Goal: Ask a question: Seek information or help from site administrators or community

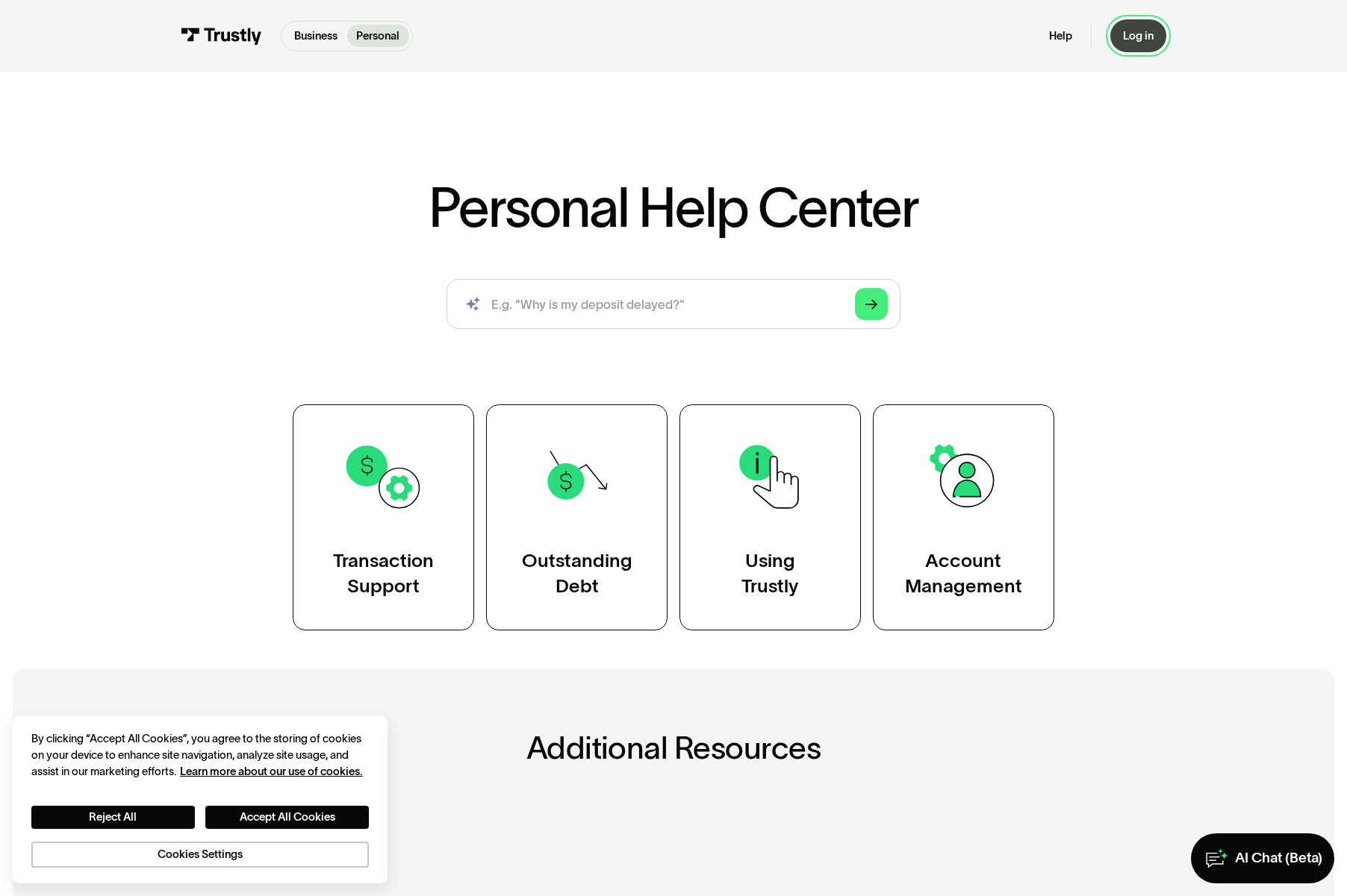
click at [1149, 40] on div "Log in" at bounding box center [1137, 36] width 31 height 14
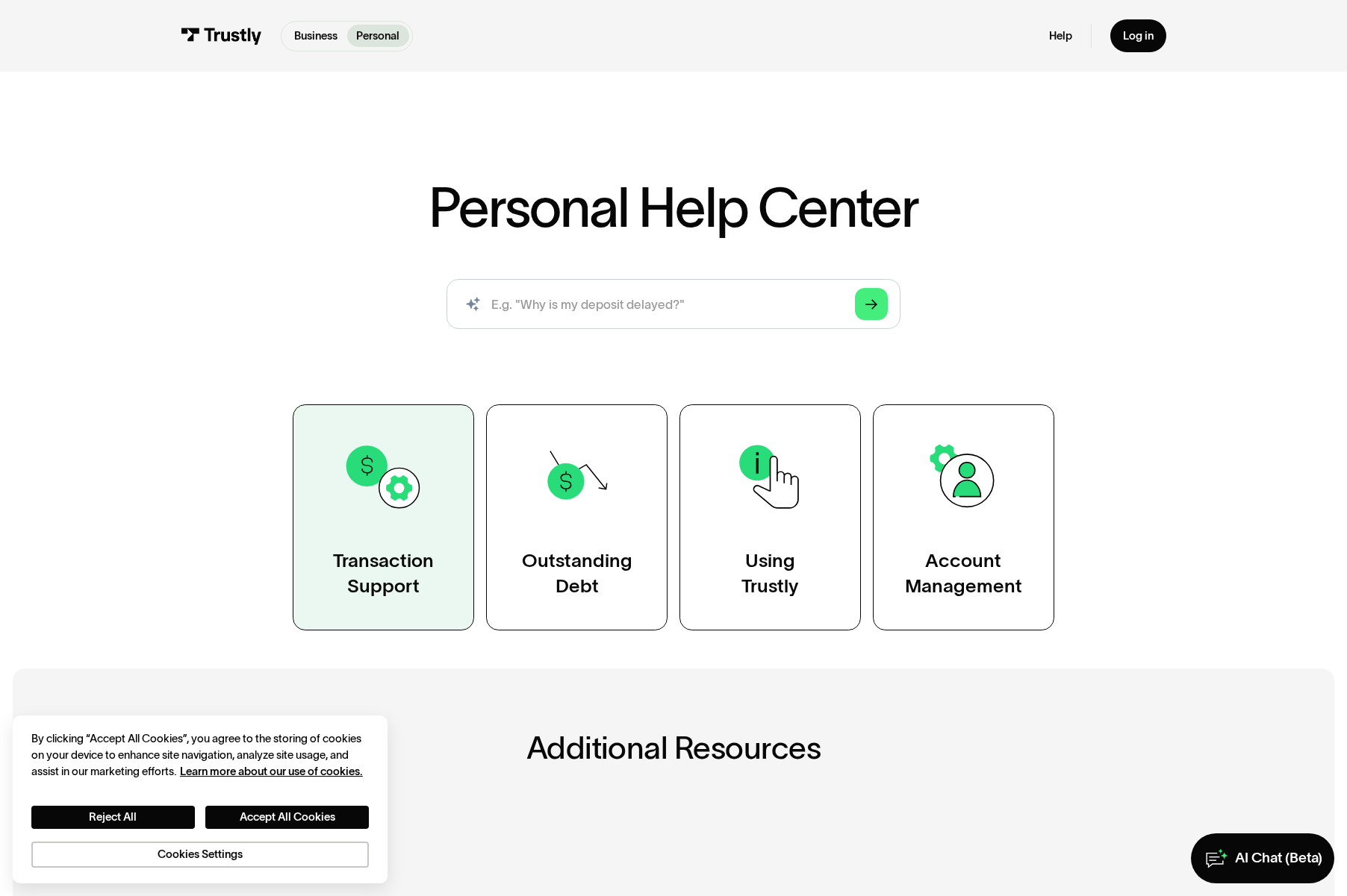
click at [416, 611] on link "Transaction Support" at bounding box center [383, 518] width 181 height 227
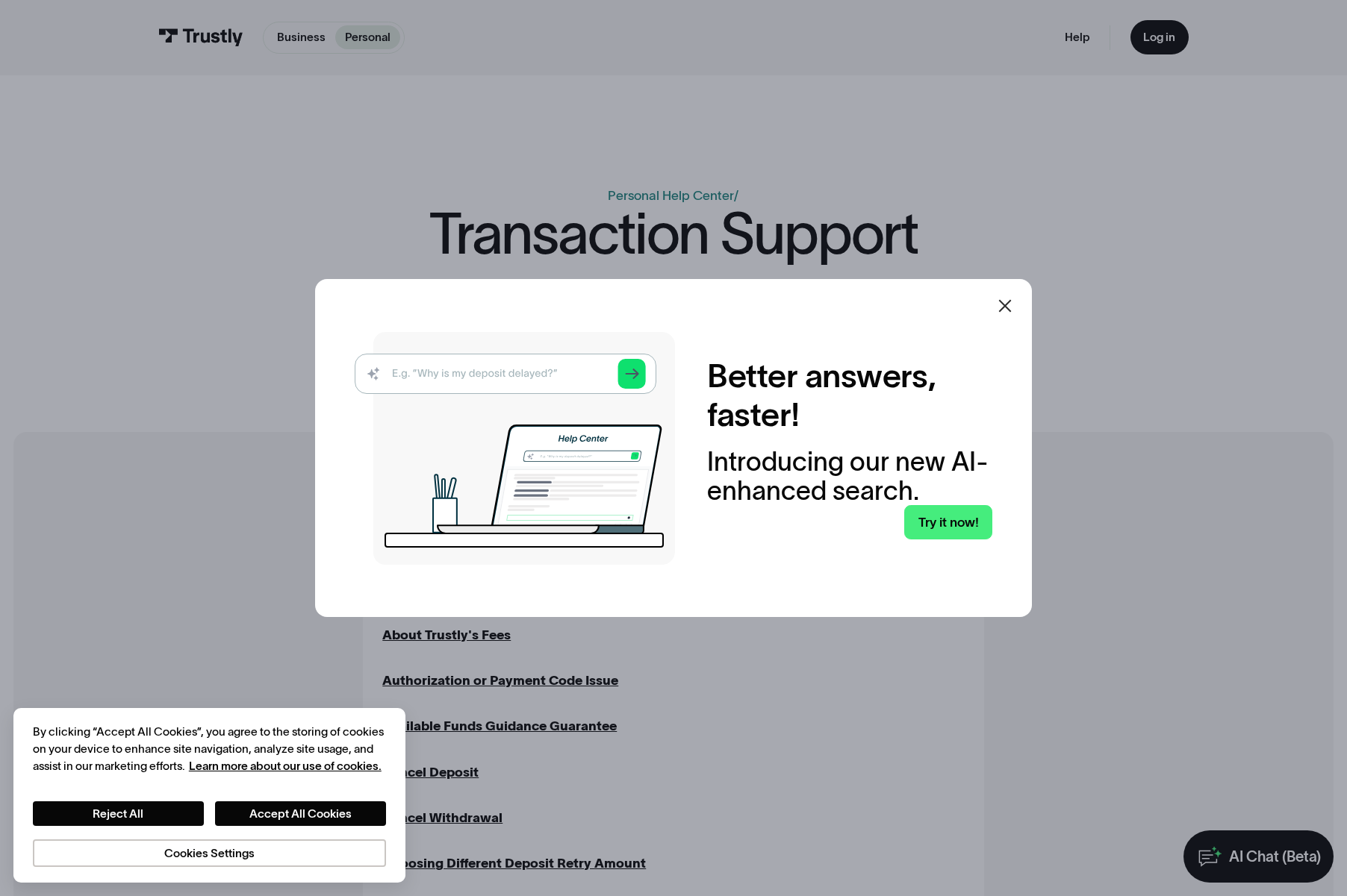
click at [1008, 306] on icon at bounding box center [1005, 306] width 18 height 18
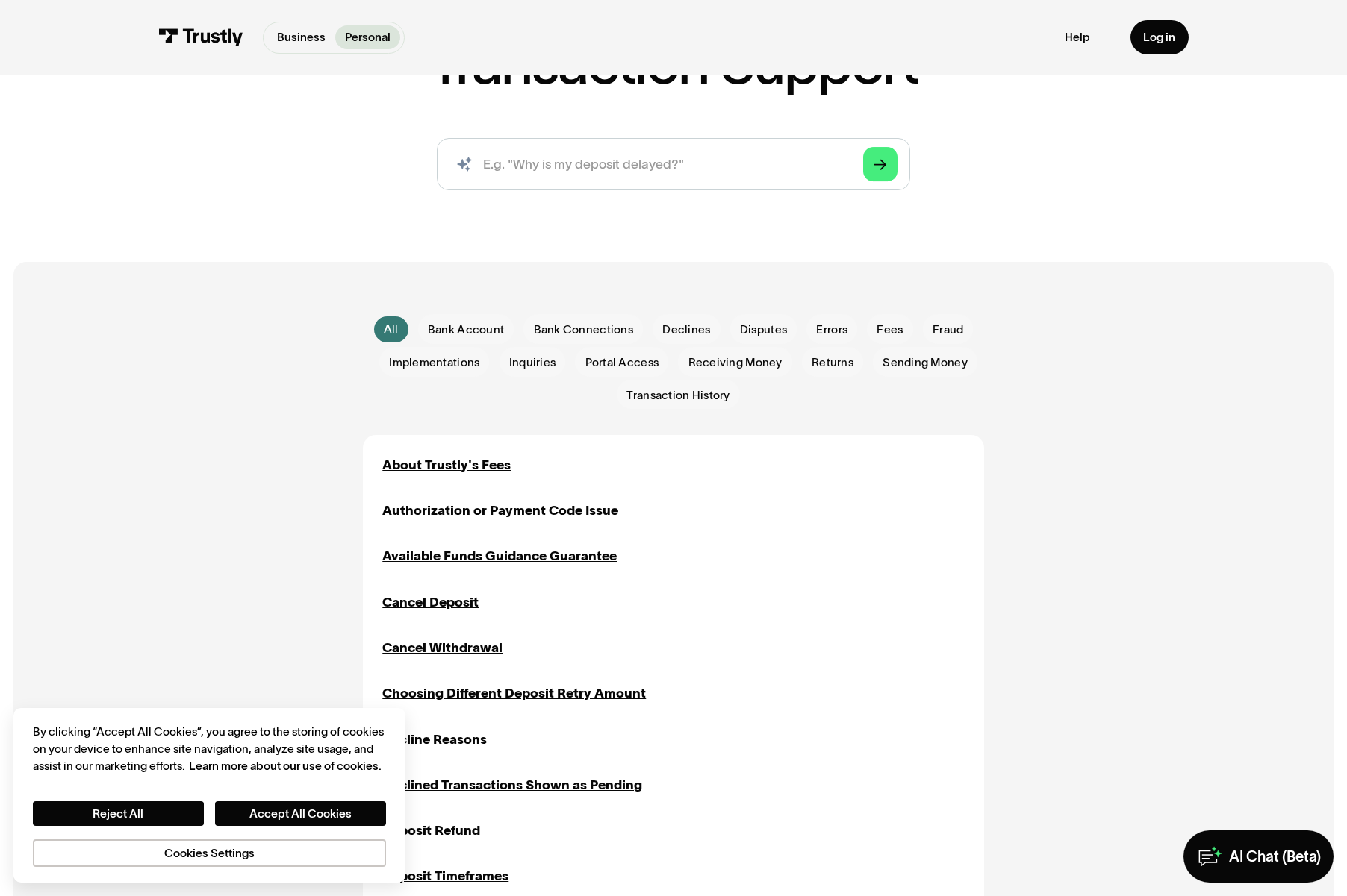
scroll to position [182, 0]
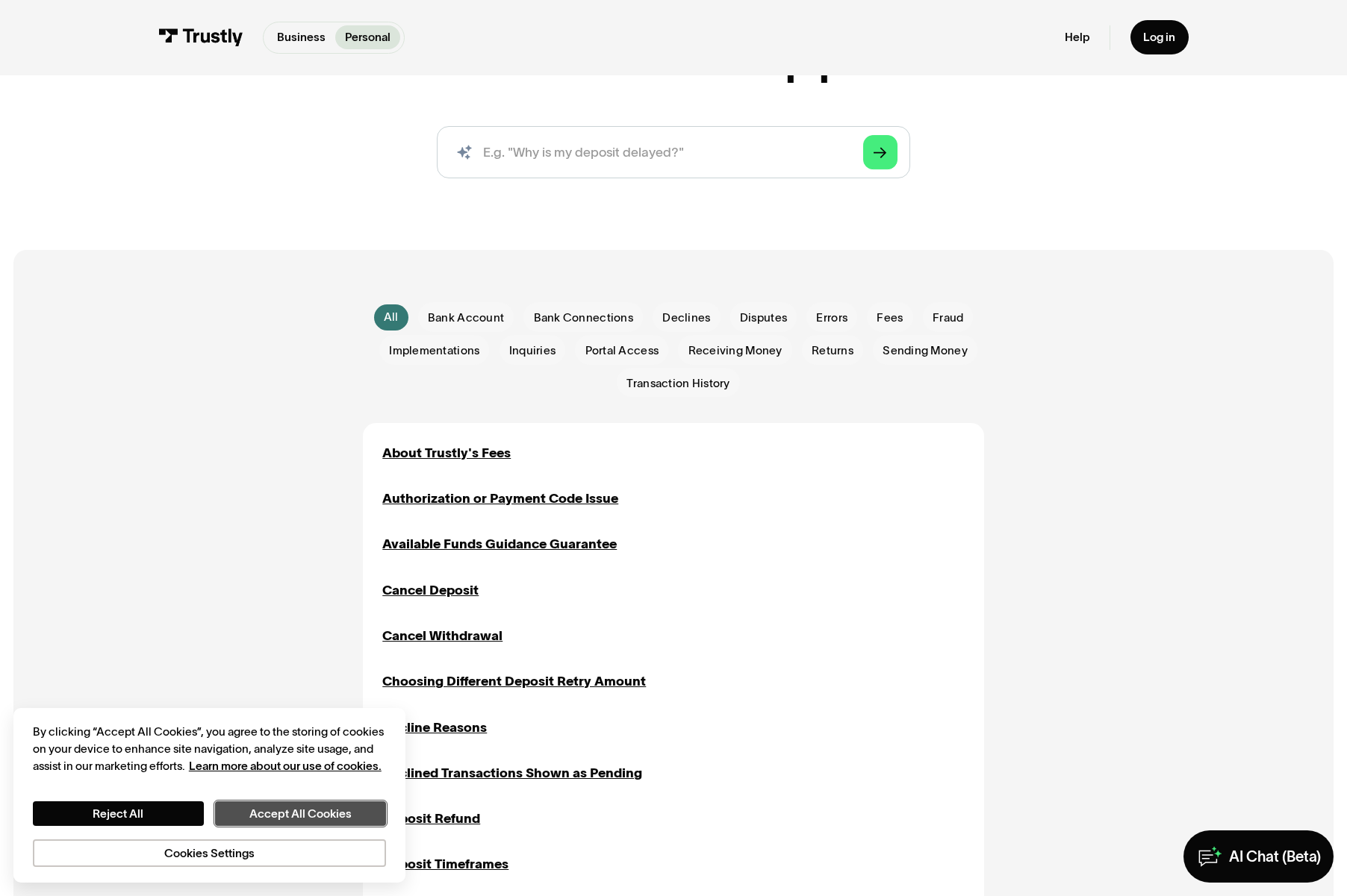
click at [283, 808] on button "Accept All Cookies" at bounding box center [300, 814] width 171 height 25
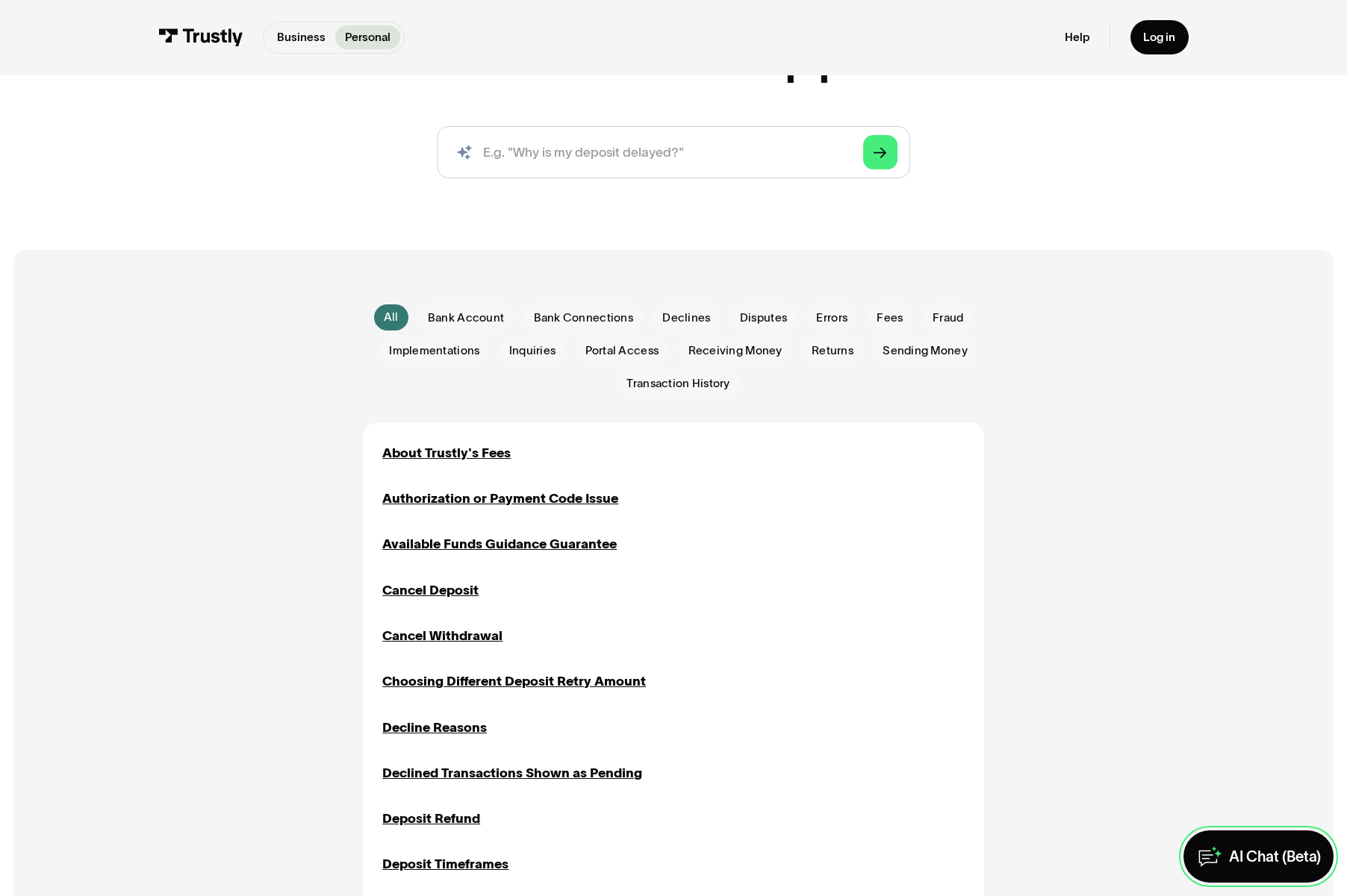
click at [1263, 863] on div "AI Chat (Beta)" at bounding box center [1275, 857] width 92 height 19
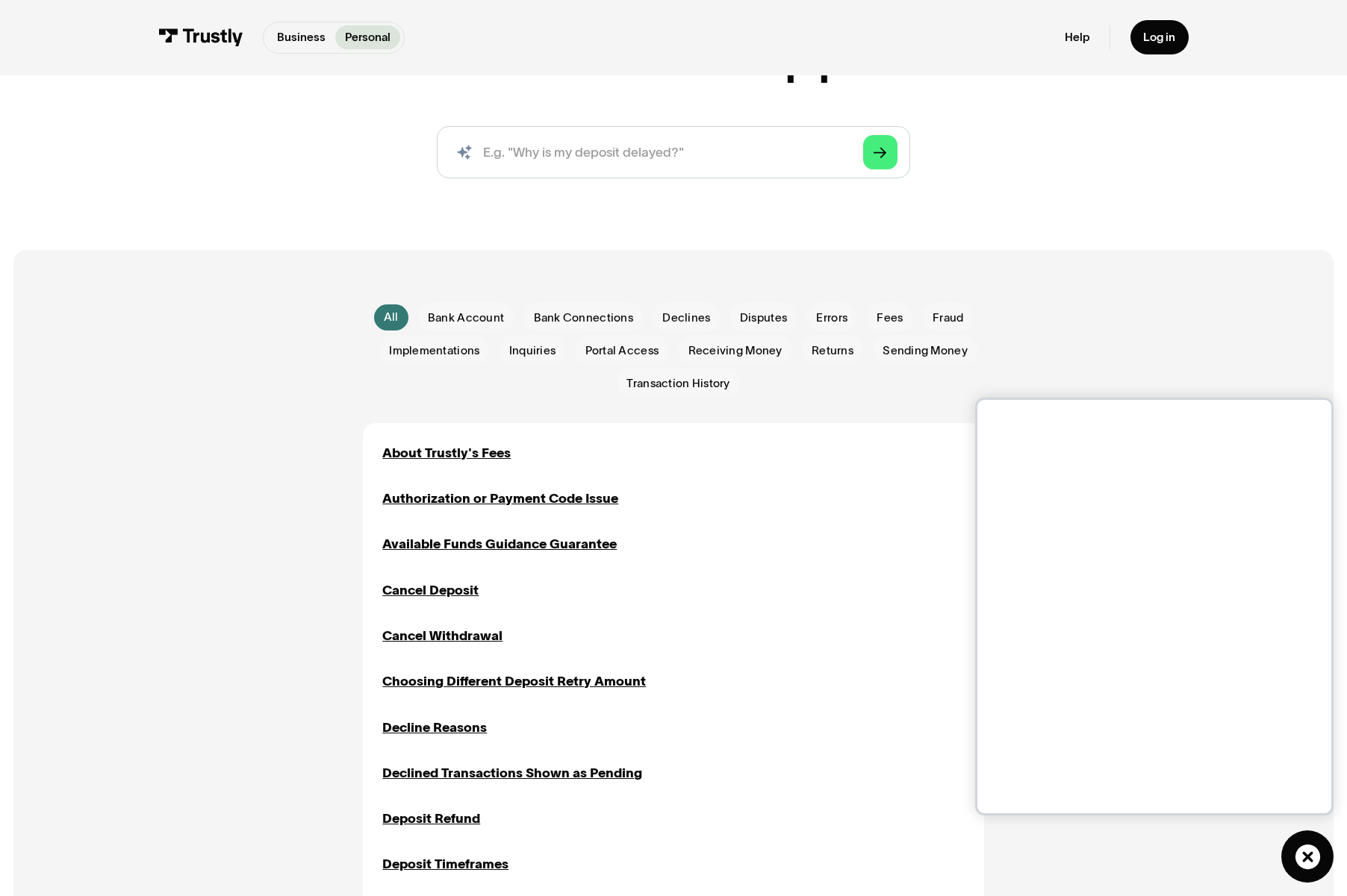
click at [1183, 139] on div "Business Help Center Personal Help Center / Transaction Support AI-powered sear…" at bounding box center [674, 46] width 1347 height 292
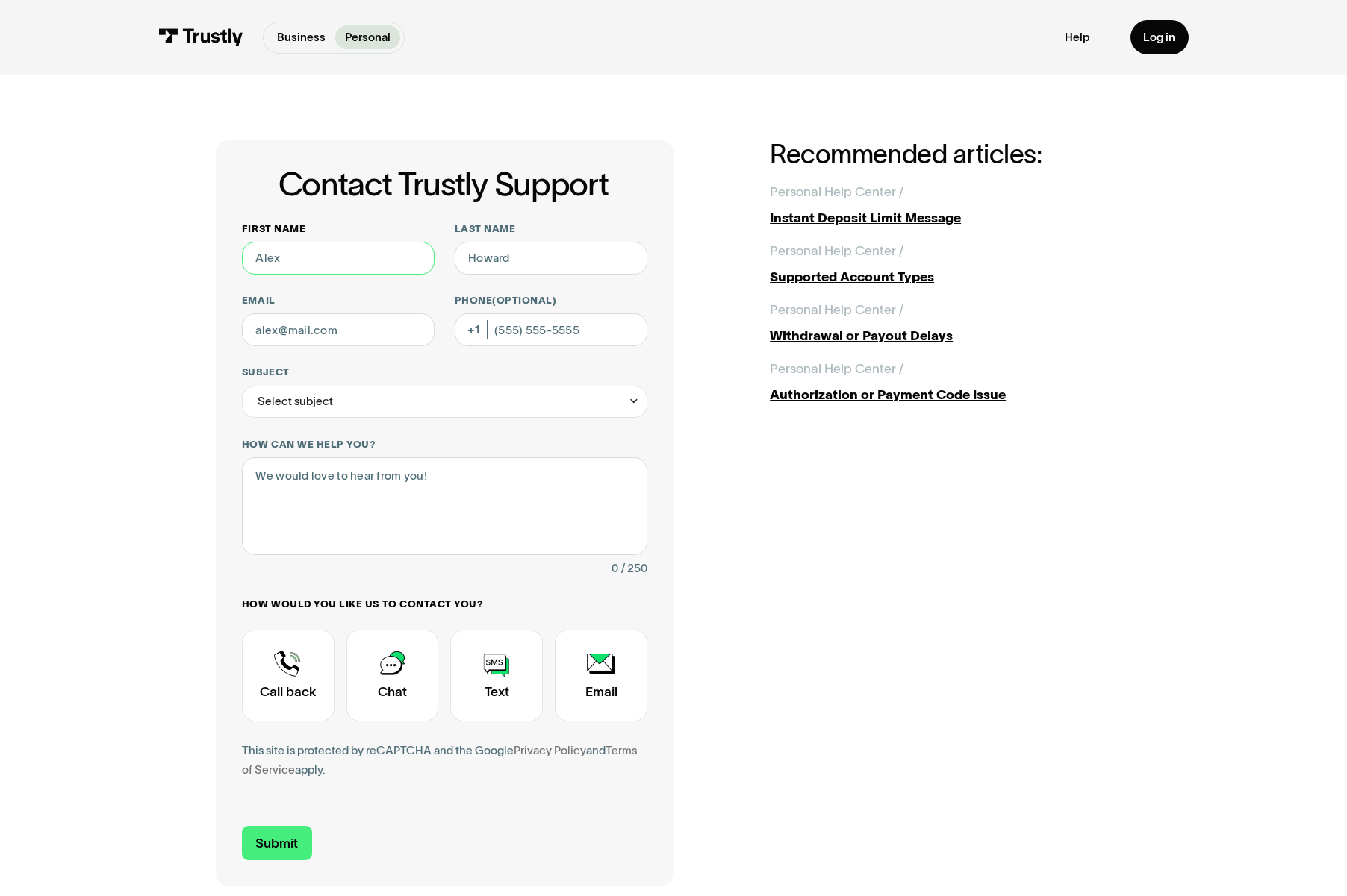
click at [350, 253] on input "First name" at bounding box center [338, 258] width 193 height 33
type input "Ben"
type input "[PERSON_NAME]"
type input "[EMAIL_ADDRESS][DOMAIN_NAME]"
type input "[PHONE_NUMBER]"
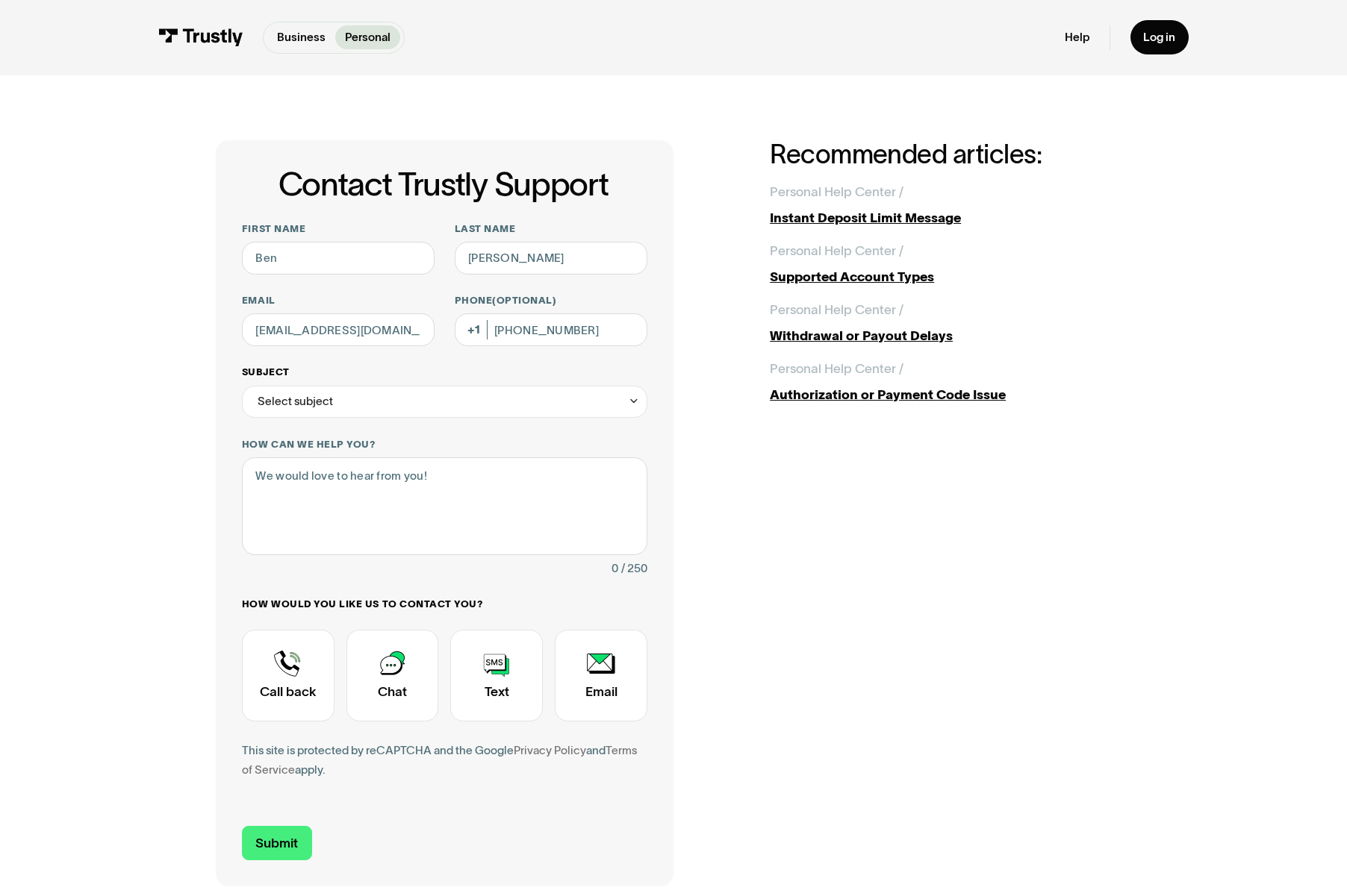
click at [310, 395] on div "Select subject" at bounding box center [296, 401] width 76 height 19
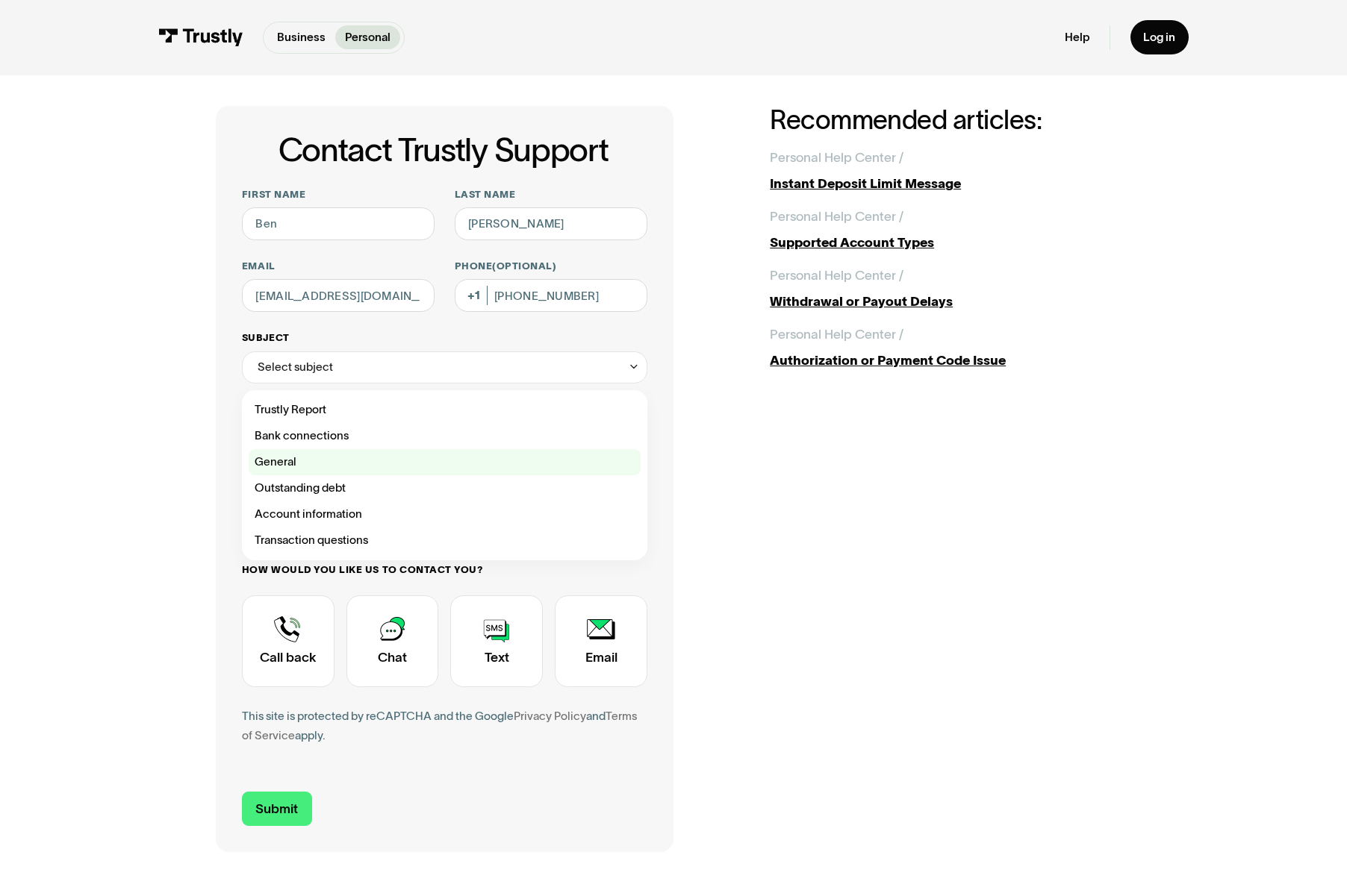
scroll to position [35, 0]
click at [388, 538] on div "Contact Trustly Support" at bounding box center [445, 540] width 393 height 26
type input "**********"
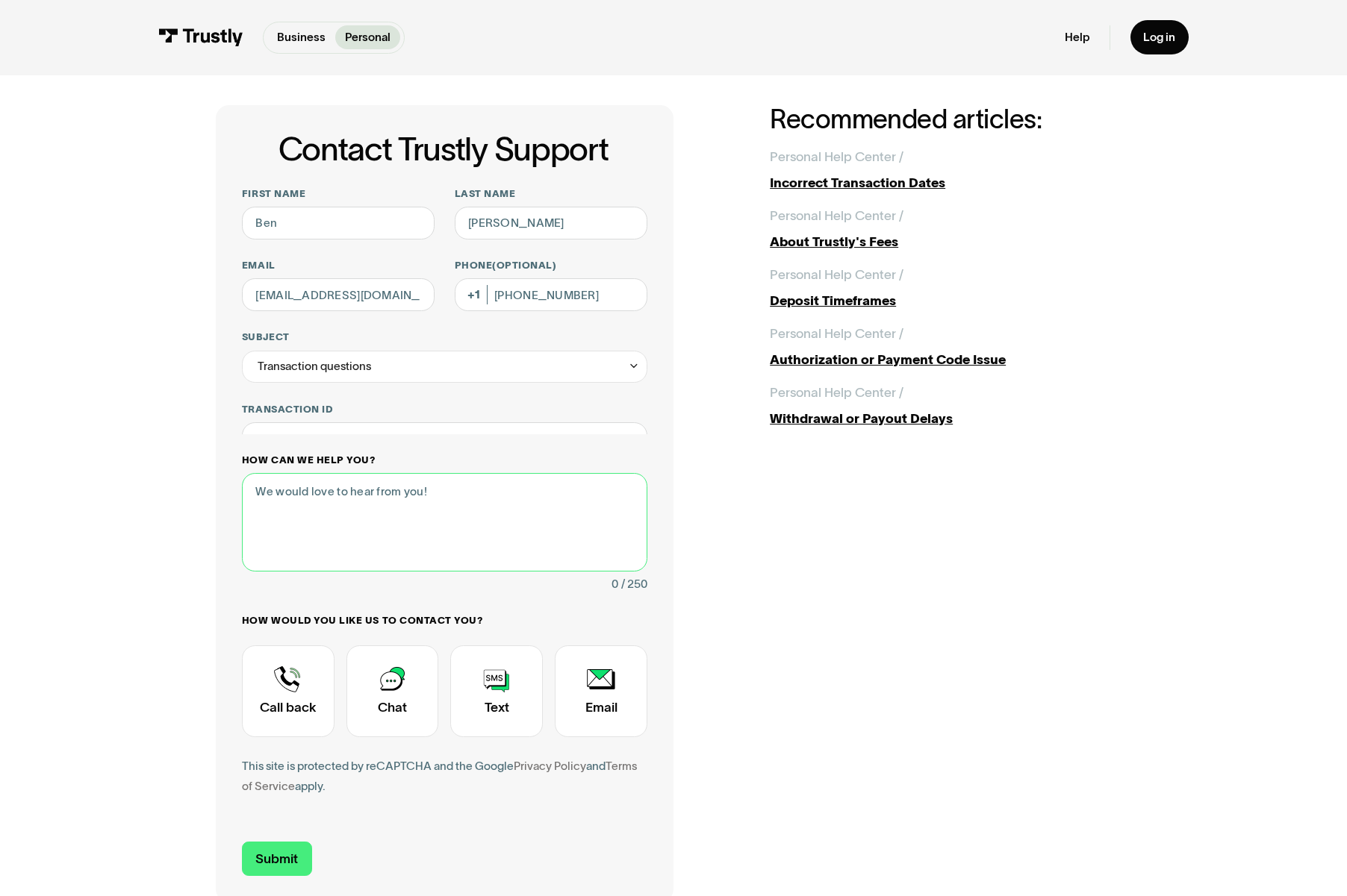
click at [398, 488] on div "How can we help you? 0 / 250" at bounding box center [445, 524] width 405 height 140
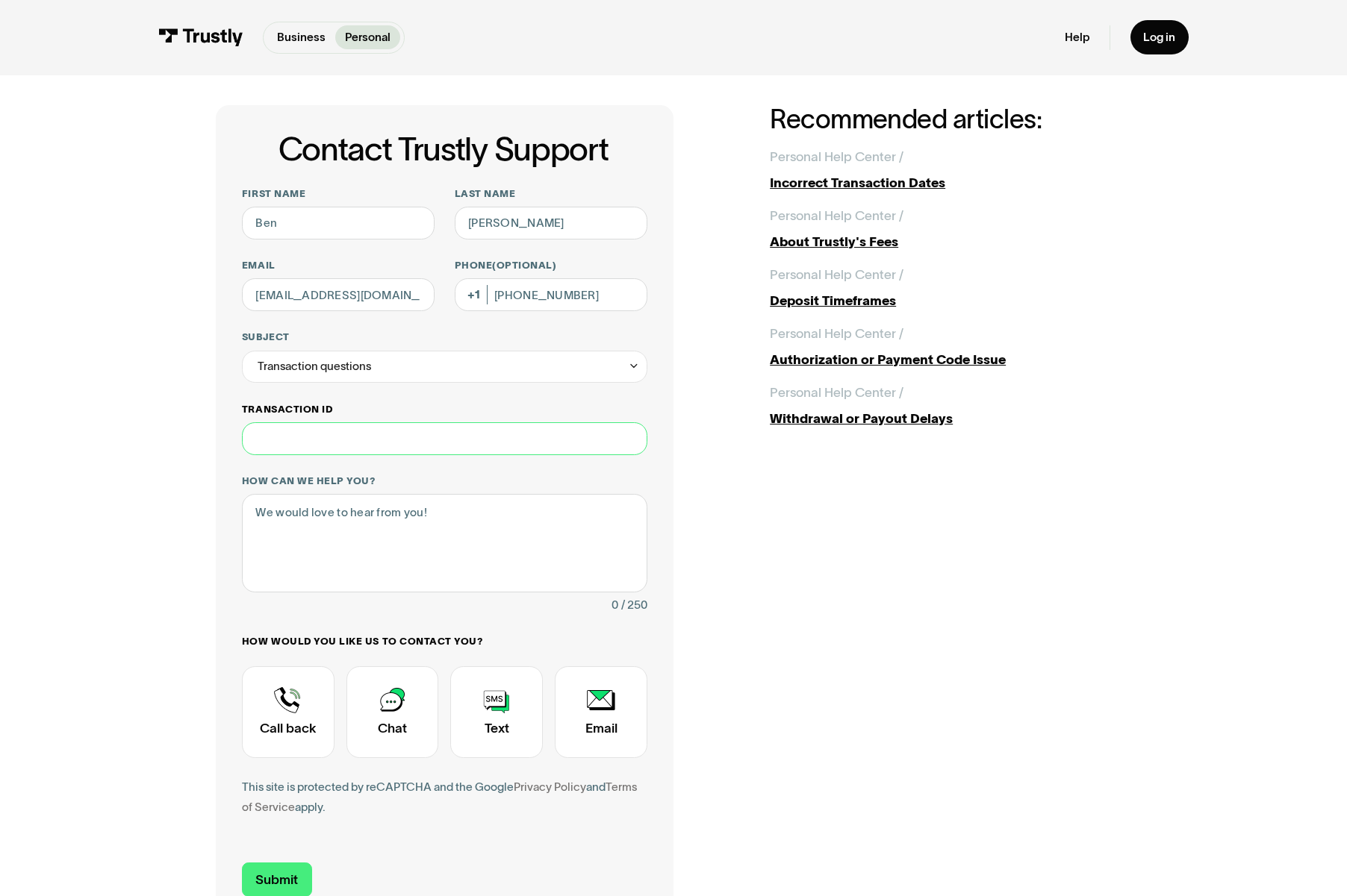
click at [406, 430] on input "Transaction ID" at bounding box center [445, 438] width 405 height 33
click at [764, 513] on div "**********" at bounding box center [674, 514] width 916 height 818
click at [299, 444] on input "Transaction ID" at bounding box center [445, 438] width 405 height 33
type input "********"
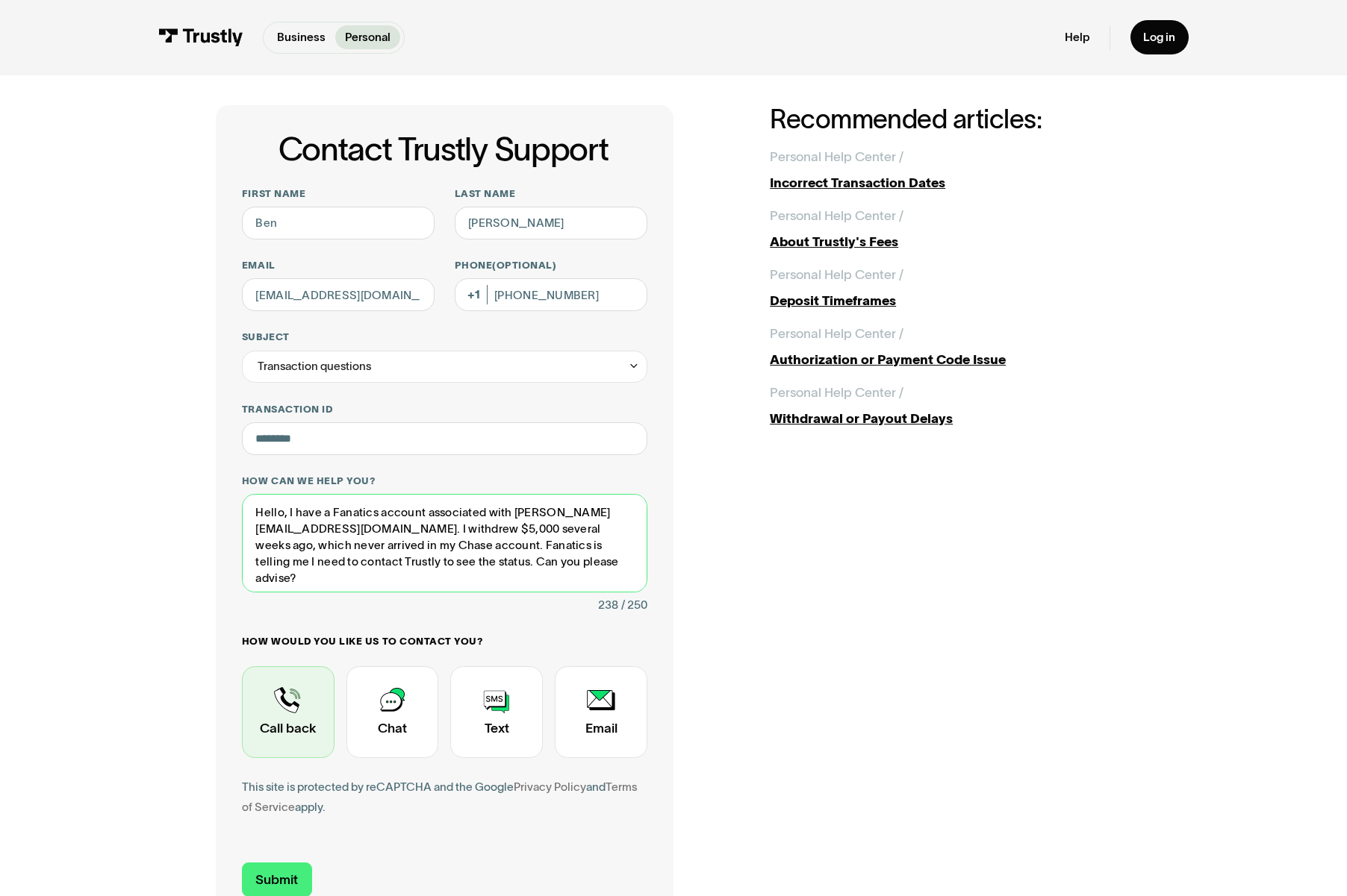
type textarea "Hello, I have a Fanatics account associated with [PERSON_NAME][EMAIL_ADDRESS][D…"
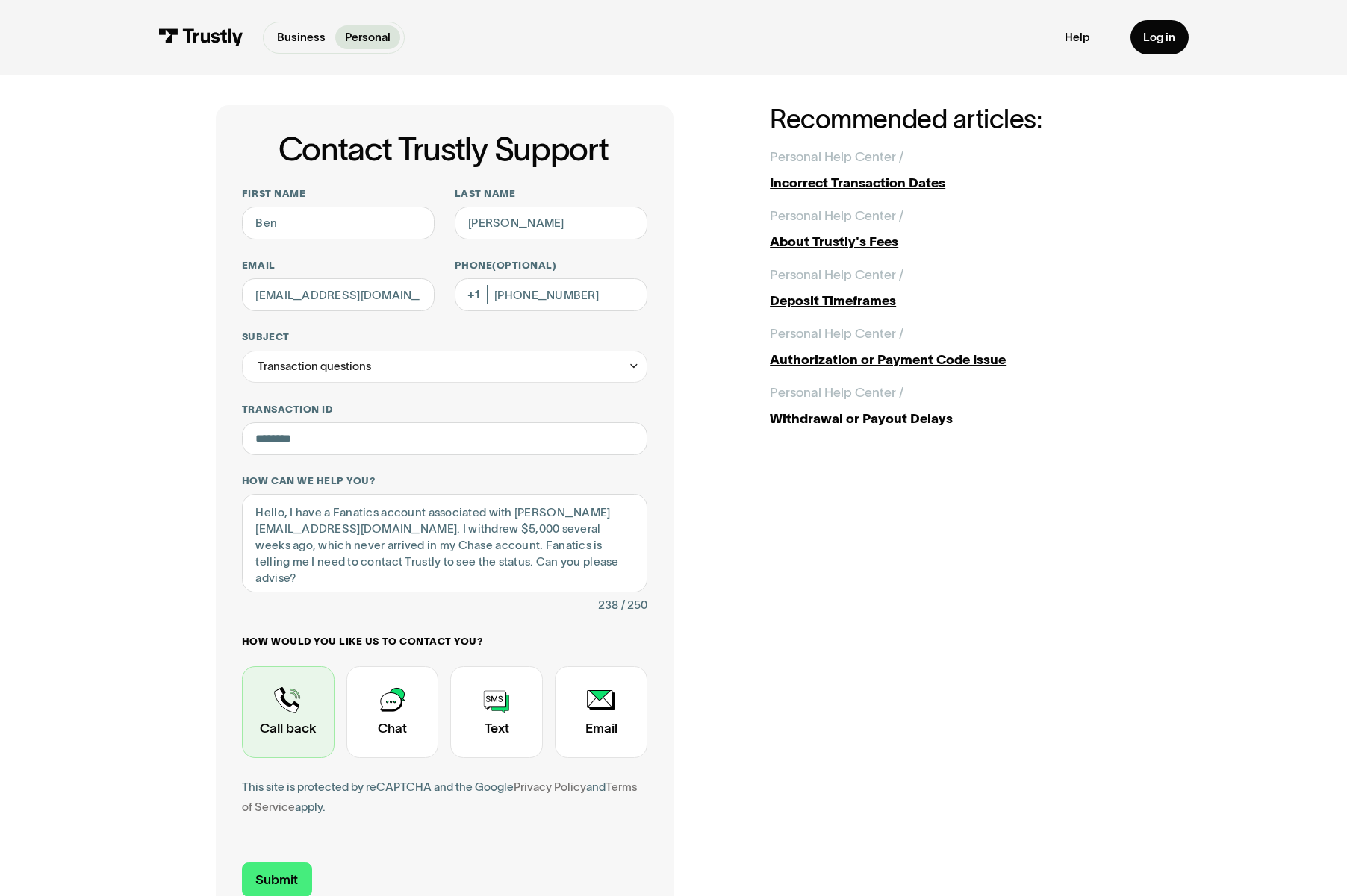
click at [315, 706] on div "Contact Trustly Support" at bounding box center [288, 712] width 92 height 92
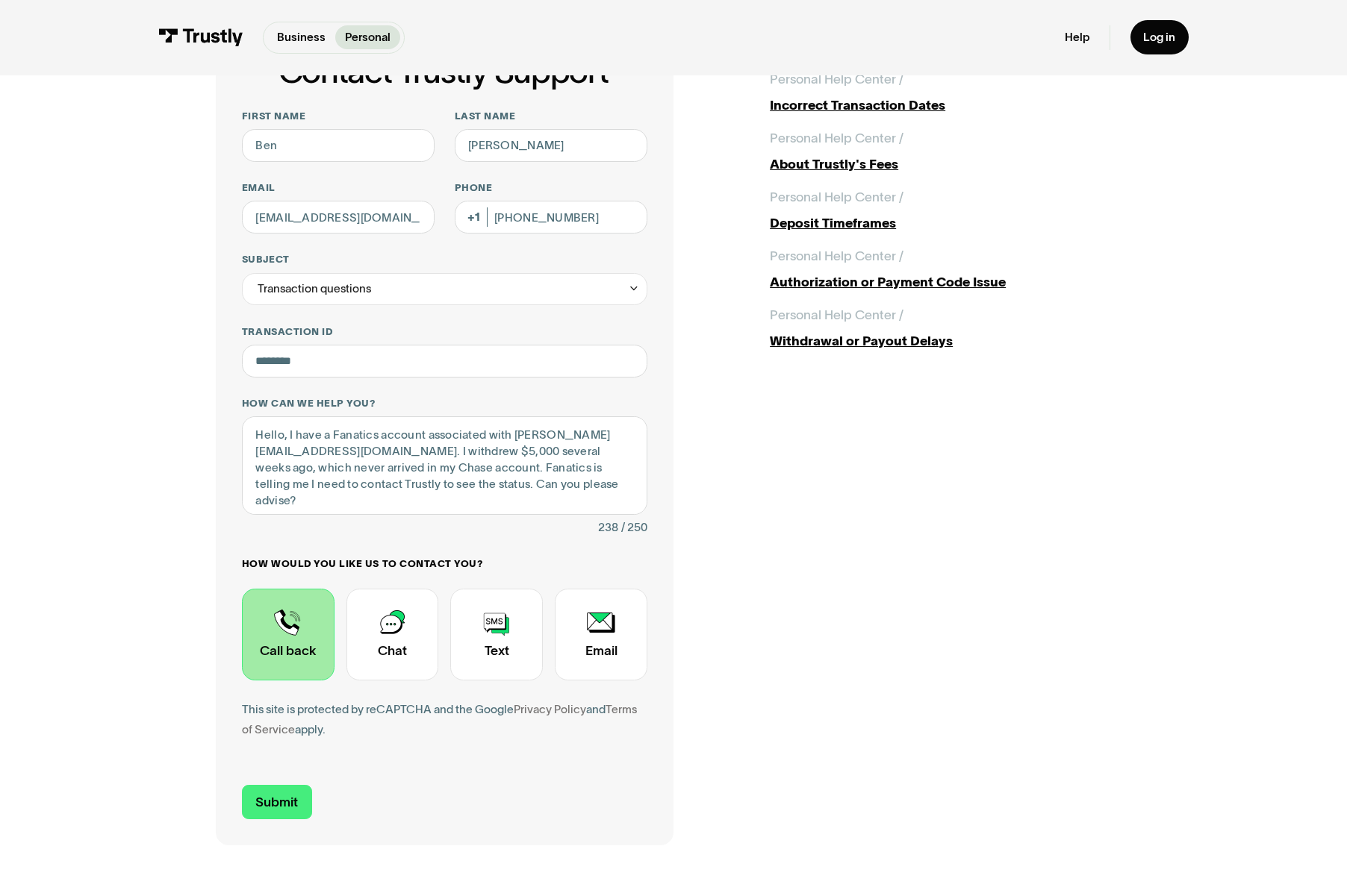
scroll to position [125, 0]
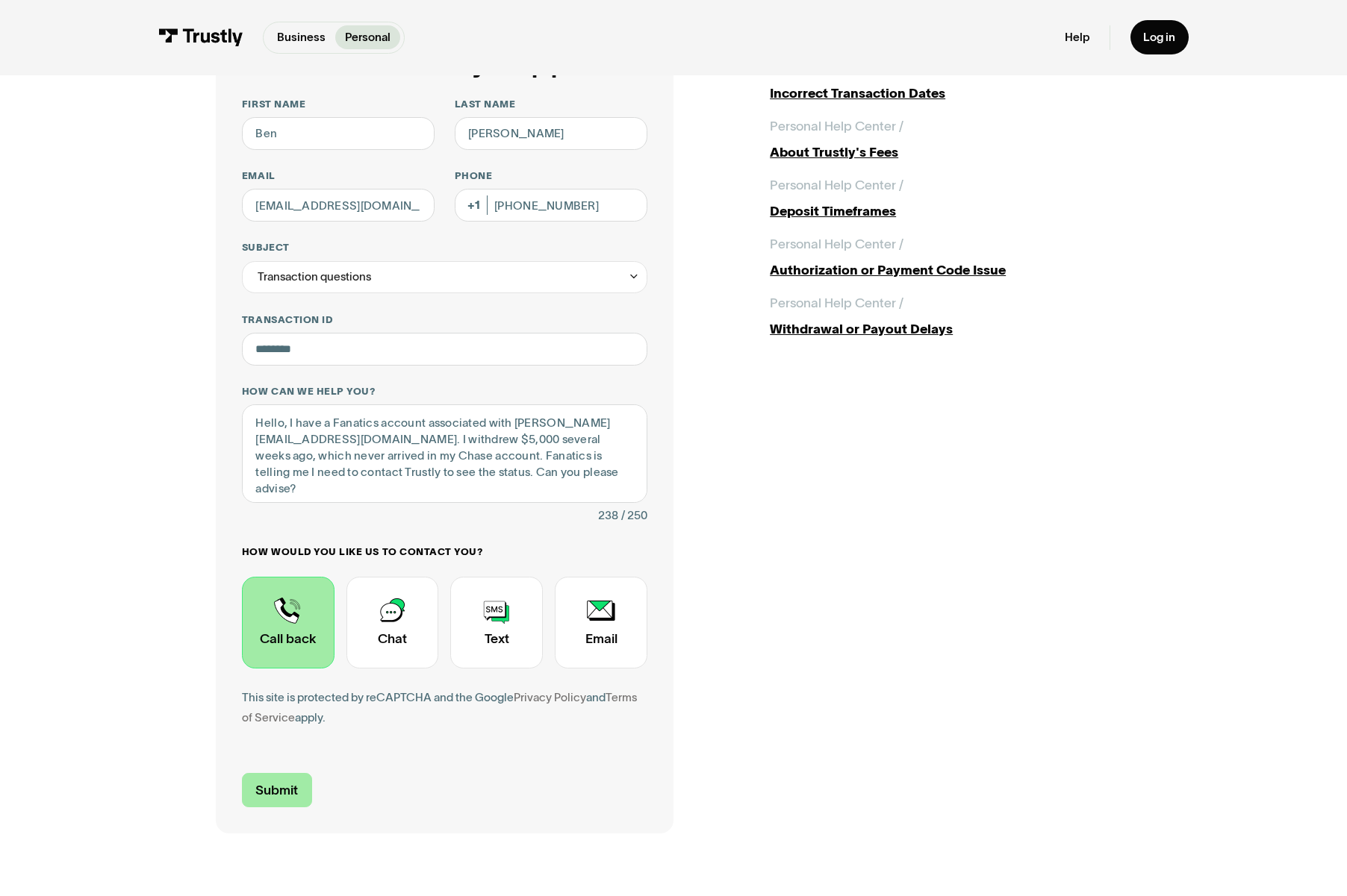
click at [287, 800] on input "Submit" at bounding box center [277, 790] width 70 height 34
type input "[PHONE_NUMBER]"
